Goal: Information Seeking & Learning: Compare options

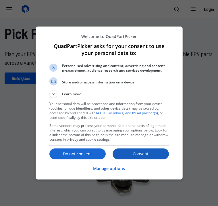
click at [150, 157] on button "Consent" at bounding box center [141, 153] width 56 height 11
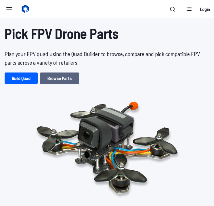
click at [53, 77] on link "Browse Parts" at bounding box center [59, 79] width 39 height 12
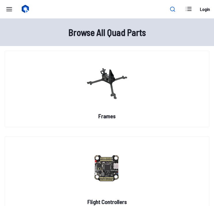
click at [170, 12] on icon at bounding box center [173, 9] width 8 height 8
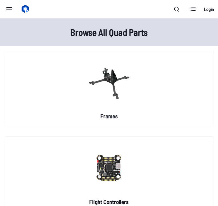
type input "*******"
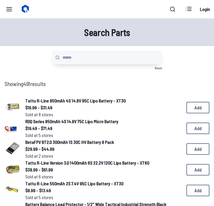
scroll to position [58, 0]
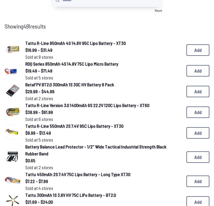
click at [71, 43] on span "Tattu R-Line 850mAh 4S 14.8V 95C Lipo Battery - XT30" at bounding box center [75, 42] width 100 height 5
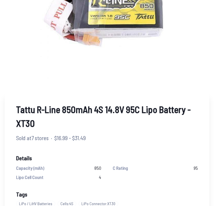
scroll to position [144, 0]
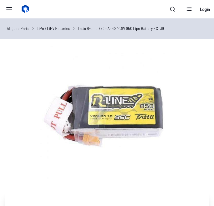
click at [115, 101] on img at bounding box center [107, 113] width 205 height 138
click at [45, 28] on link "LiPo / LiHV Batteries" at bounding box center [53, 28] width 33 height 6
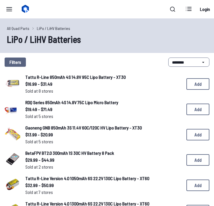
click at [72, 101] on span "RDQ Series 850mAh 4S 14.8V 75C Lipo Micro Battery" at bounding box center [71, 102] width 93 height 5
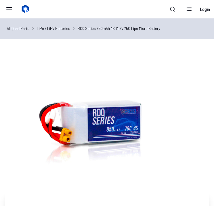
scroll to position [144, 0]
